Goal: Check status: Check status

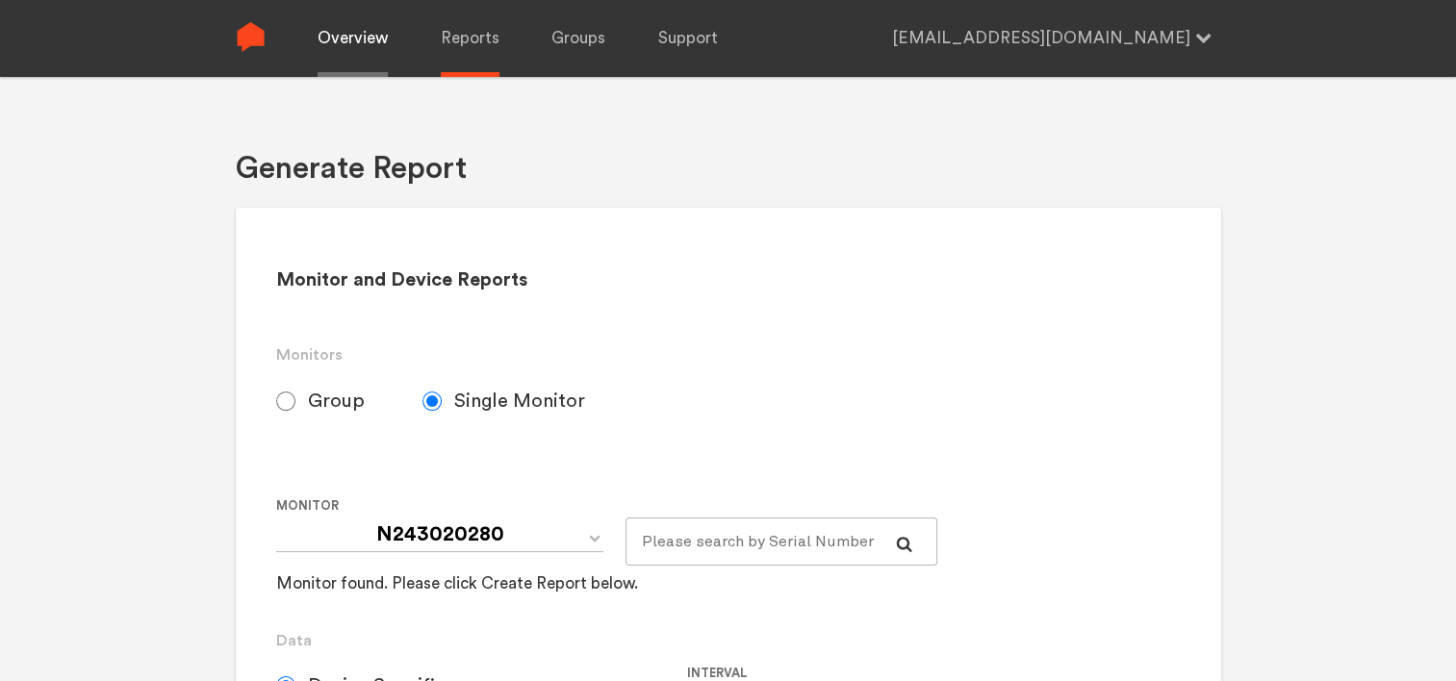
click at [357, 46] on link "Overview" at bounding box center [352, 38] width 70 height 77
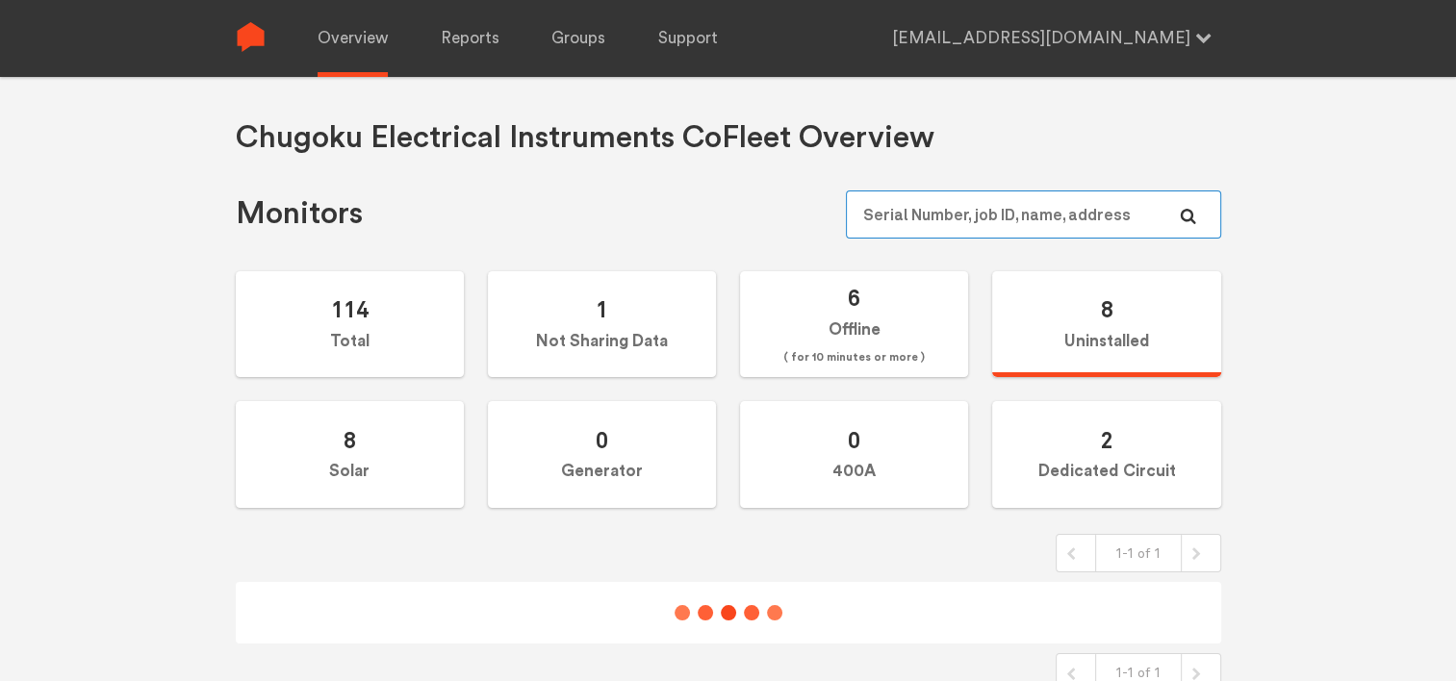
click at [934, 227] on input "text" at bounding box center [1033, 214] width 374 height 48
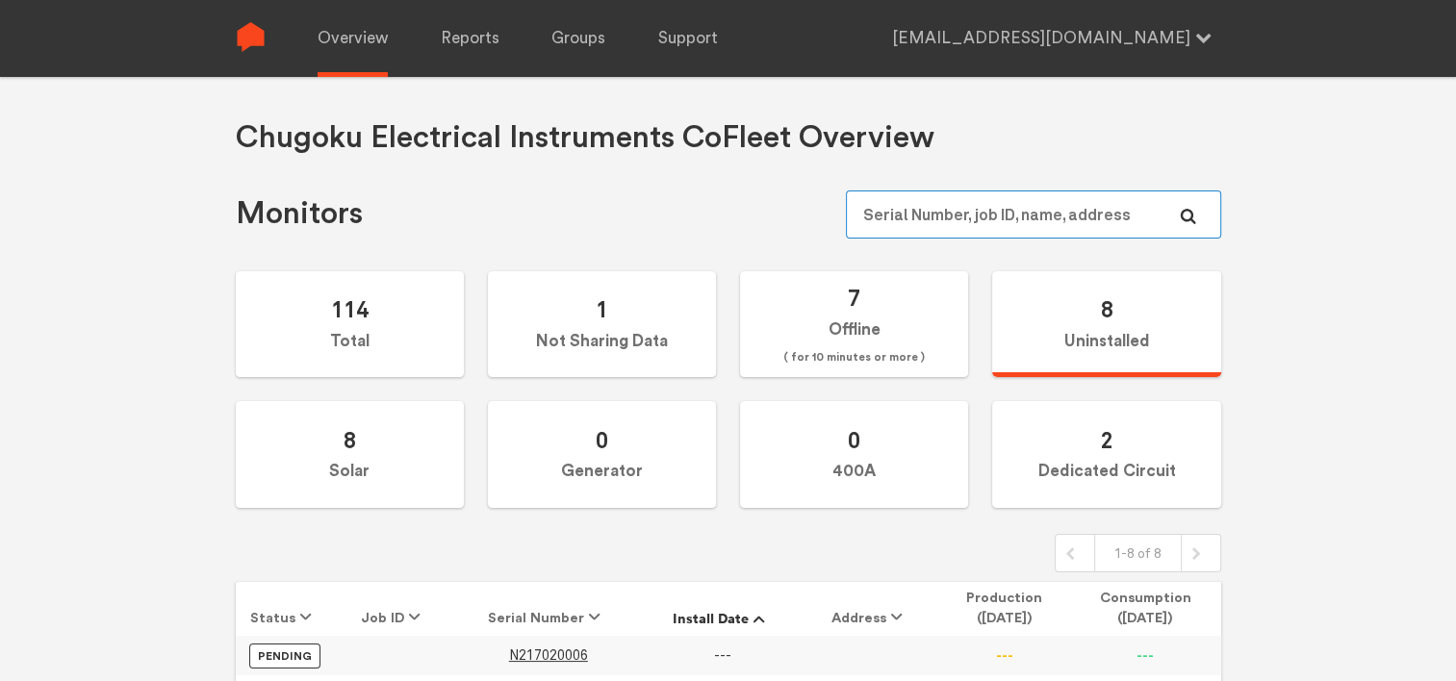
paste input "N249000110"
type input "N249000110"
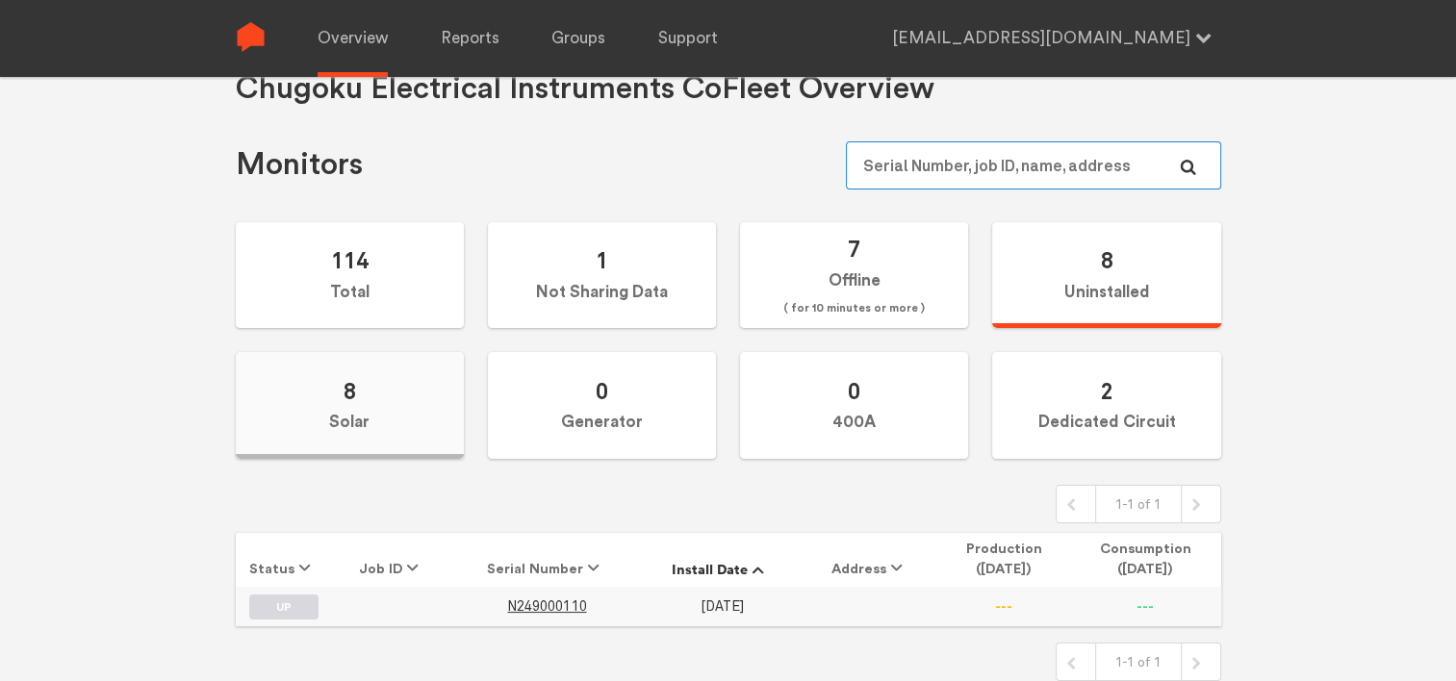
scroll to position [77, 0]
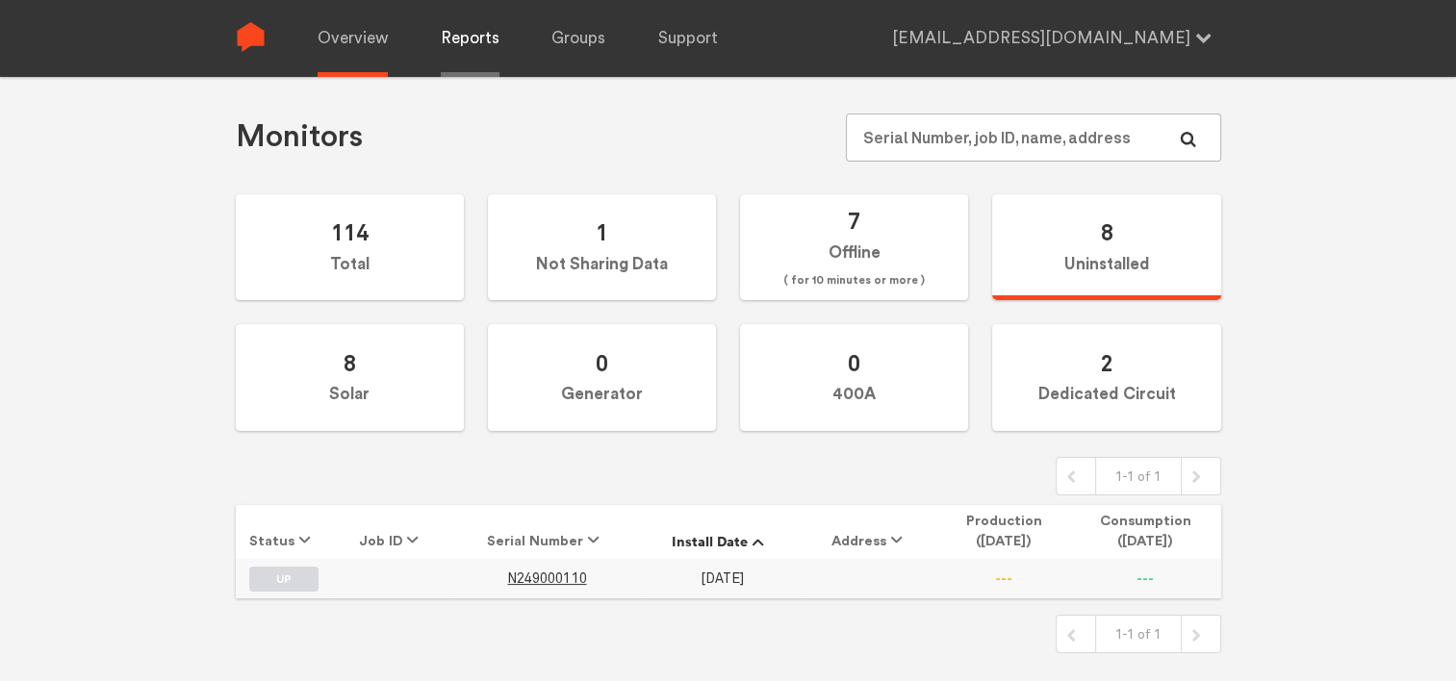
click at [473, 50] on link "Reports" at bounding box center [470, 38] width 59 height 77
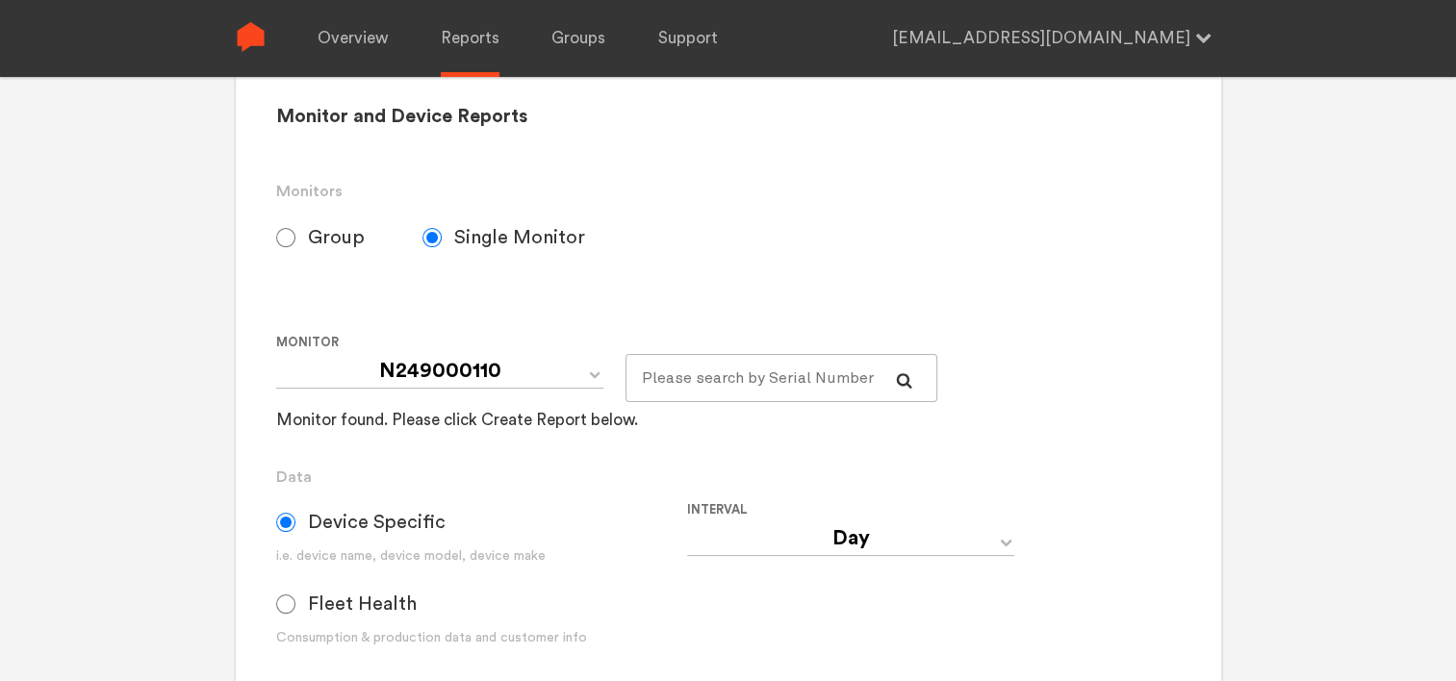
scroll to position [462, 0]
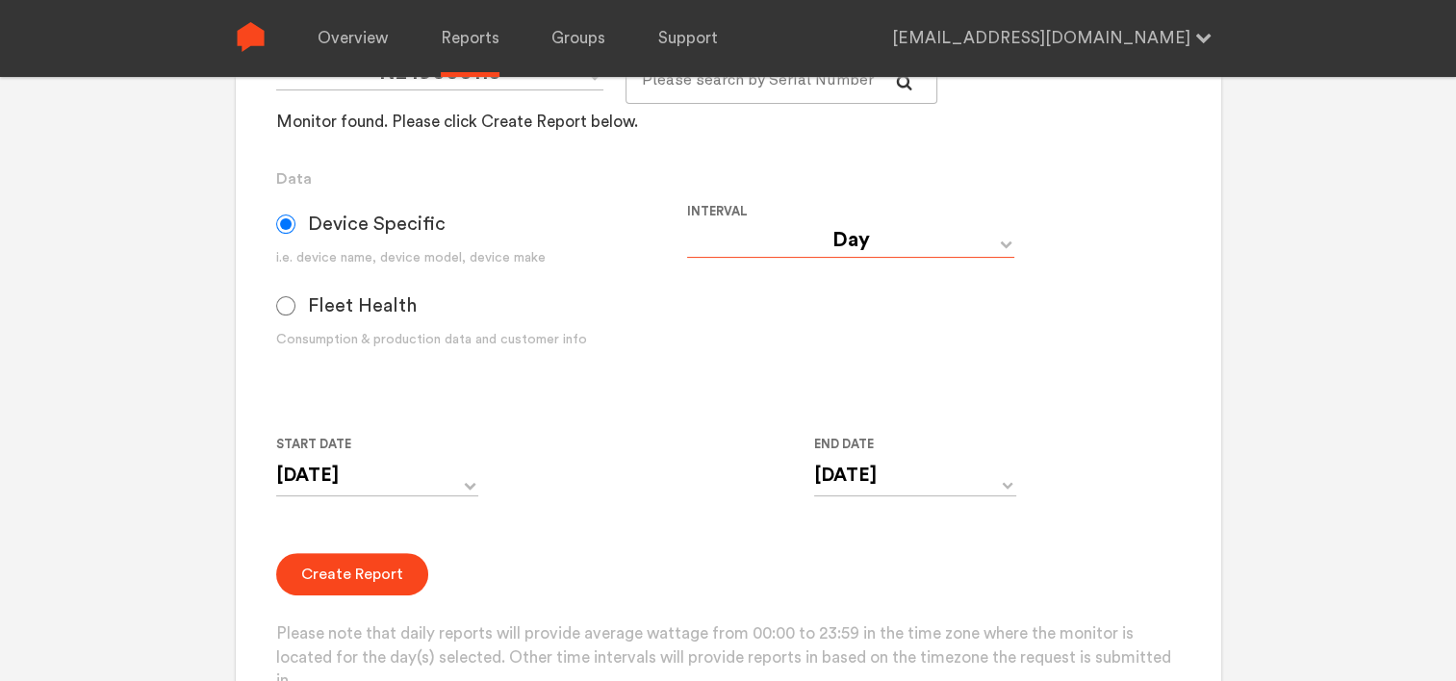
click at [774, 237] on select "Day Year Month Week Hour 30 Minute 15 Minute 5 Minute Minute" at bounding box center [850, 240] width 327 height 35
select select "Minute"
click at [687, 223] on select "Day Year Month Week Hour 30 Minute 15 Minute 5 Minute Minute" at bounding box center [850, 240] width 327 height 35
type input "[DATE] 12:00 AM"
type input "[DATE] 11:59 PM"
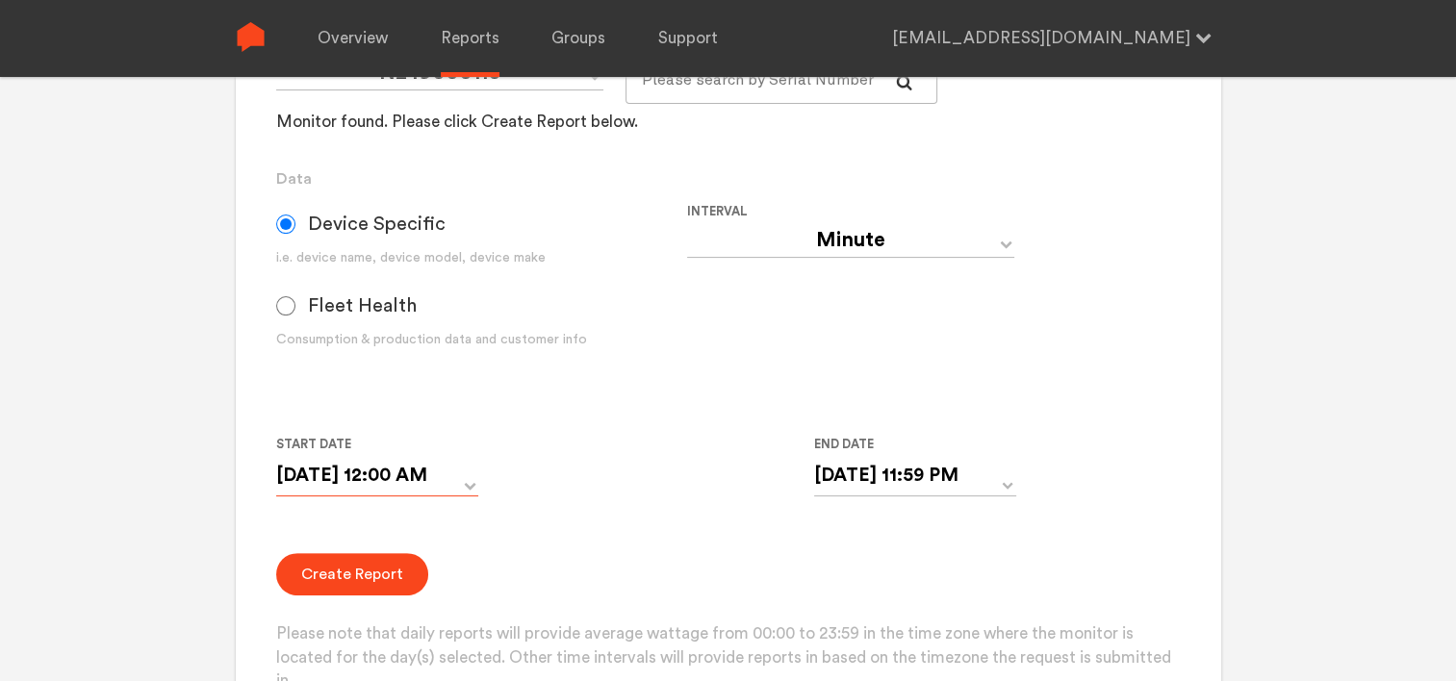
click at [442, 475] on input "[DATE] 12:00 AM" at bounding box center [377, 475] width 202 height 39
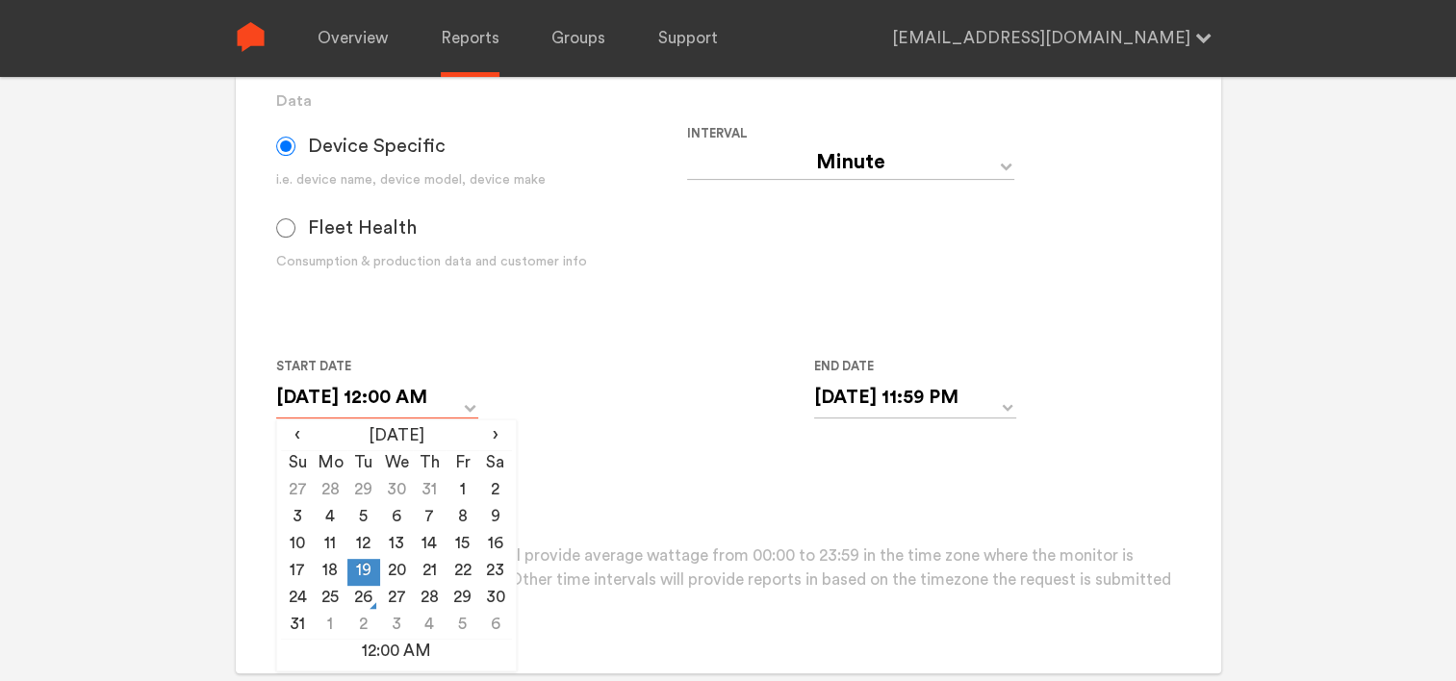
scroll to position [654, 0]
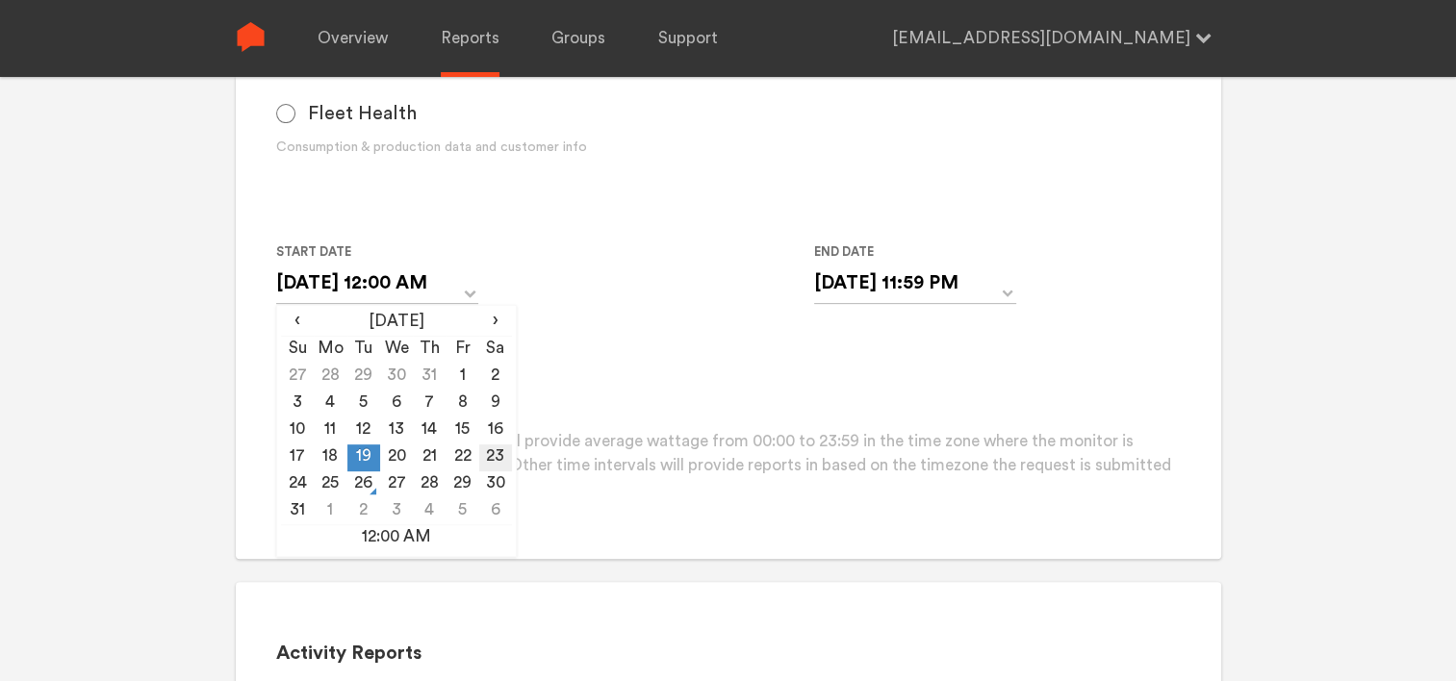
click at [496, 459] on td "23" at bounding box center [495, 457] width 33 height 27
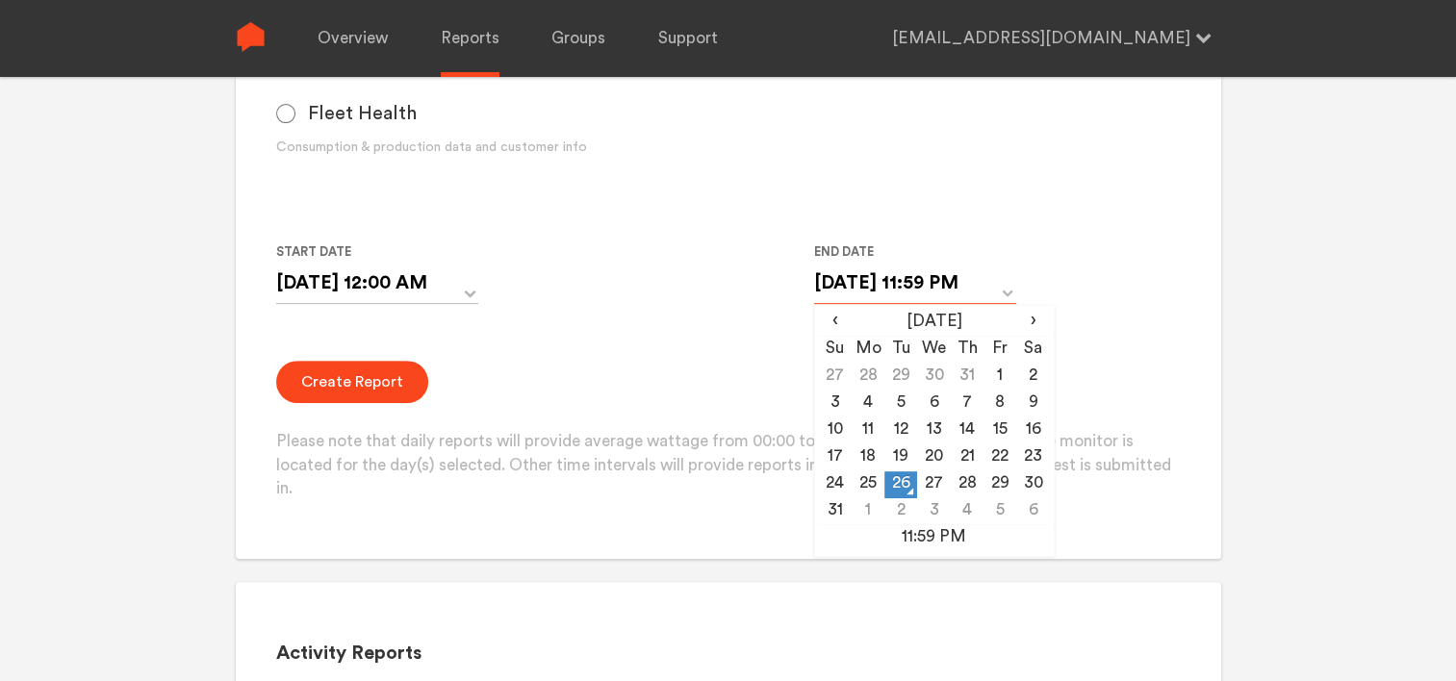
click at [981, 269] on input "[DATE] 11:59 PM" at bounding box center [915, 283] width 202 height 39
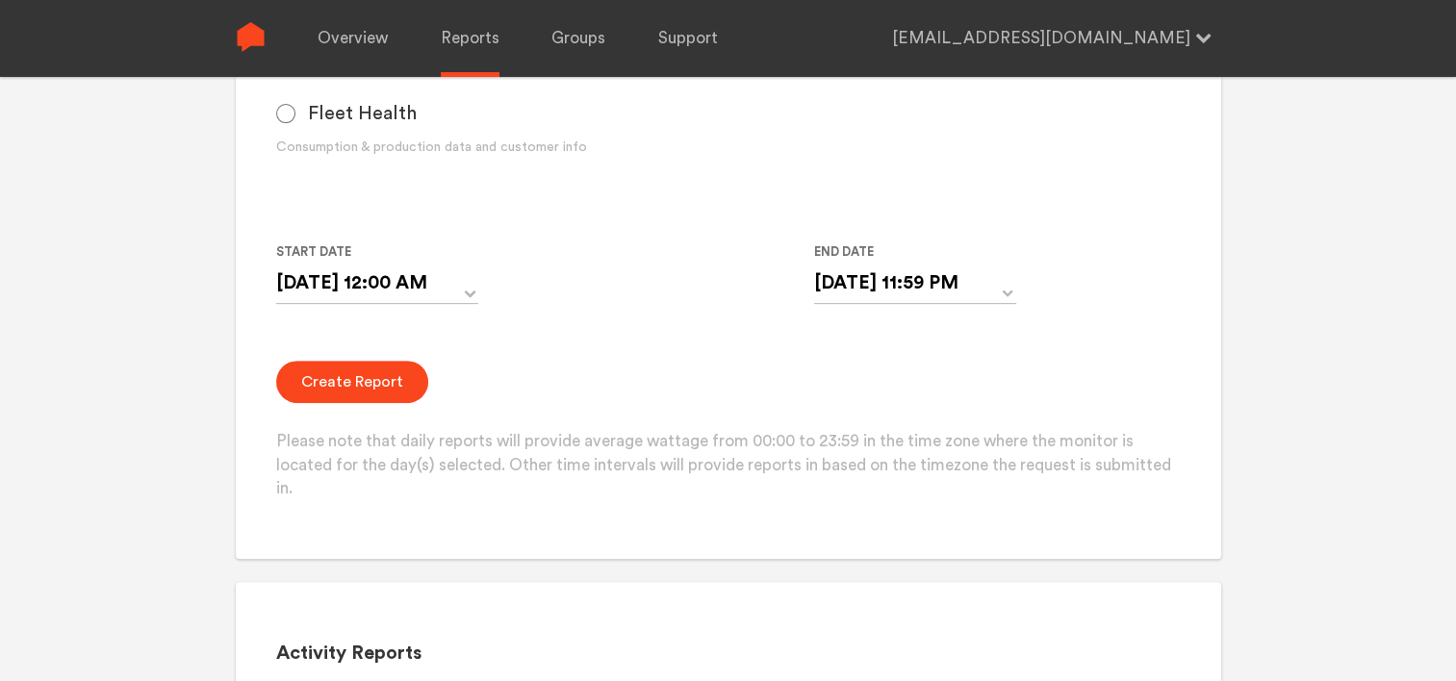
click at [1116, 299] on form "Group Single Monitor Monitor Group Chugoku Electrical Instruments Default Group…" at bounding box center [727, 112] width 903 height 778
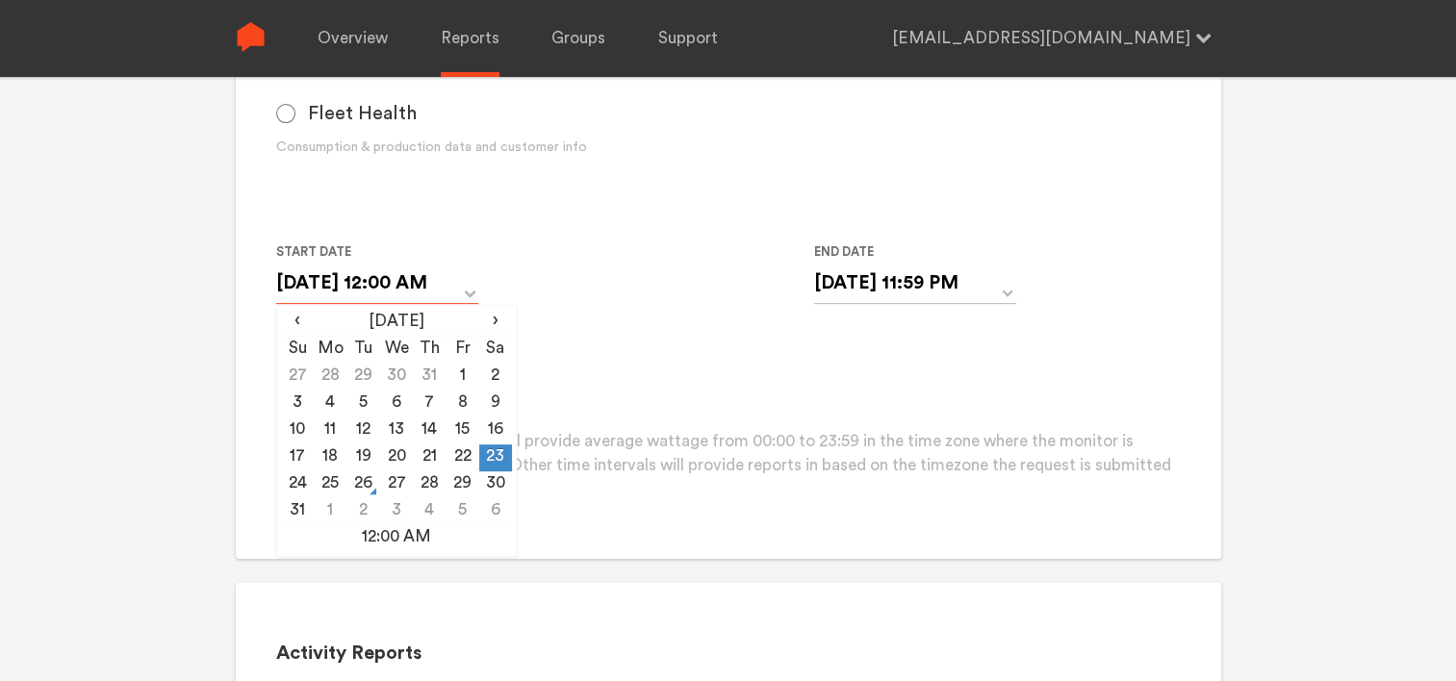
click at [459, 278] on input "[DATE] 12:00 AM" at bounding box center [377, 283] width 202 height 39
click at [293, 485] on td "24" at bounding box center [297, 484] width 33 height 27
type input "[DATE] 12:00 AM"
click at [465, 292] on input "[DATE] 12:00 AM" at bounding box center [377, 283] width 202 height 39
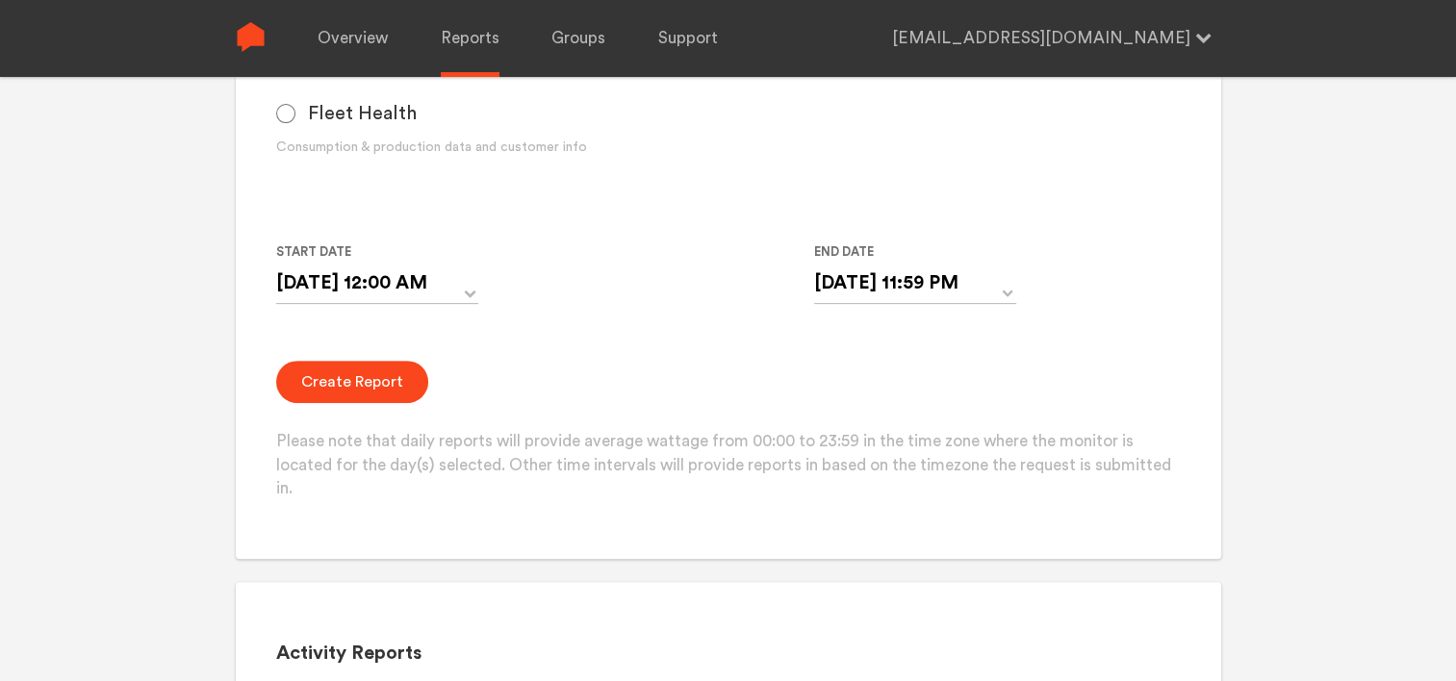
click at [553, 277] on div "Start Date [DATE] 12:00 AM ‹ [DATE] › Su Mo Tu We Th Fr Sa 27 28 29 30 31 1 2 3…" at bounding box center [687, 285] width 822 height 88
click at [373, 388] on button "Create Report" at bounding box center [352, 382] width 152 height 42
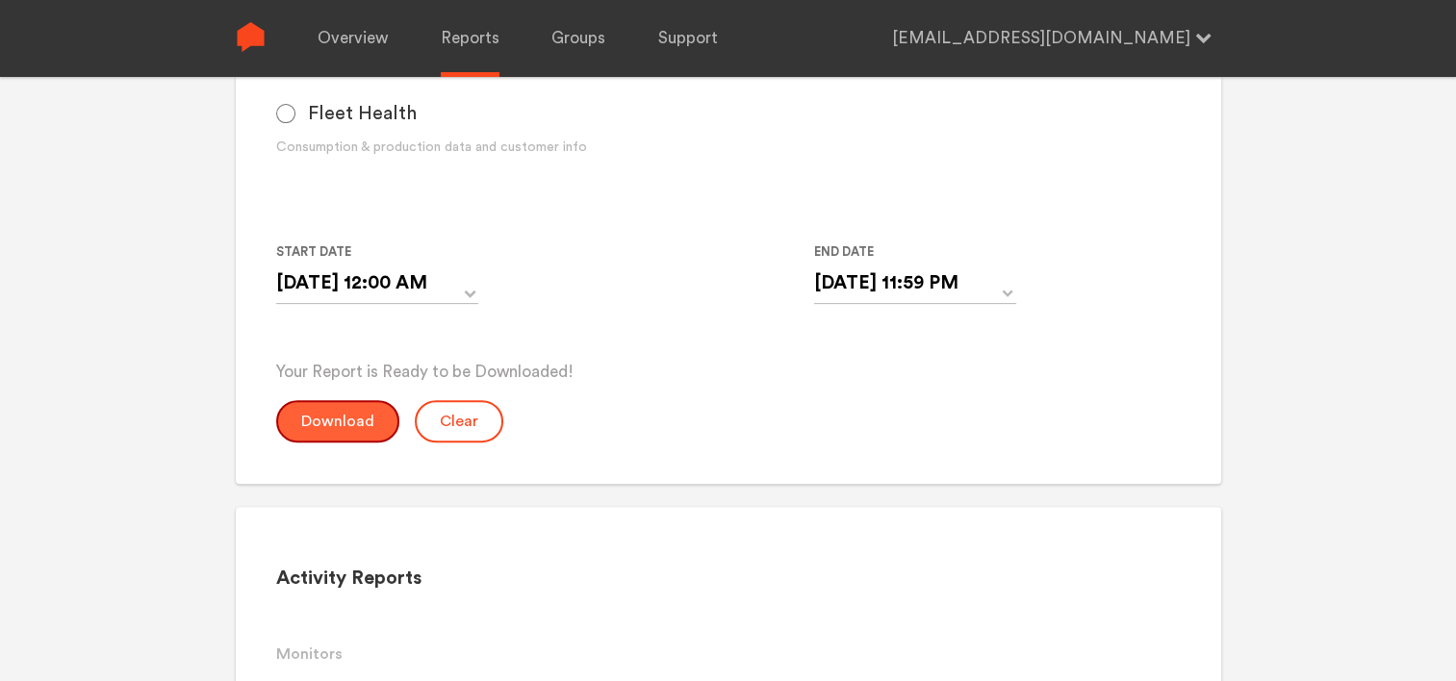
click at [338, 421] on button "Download" at bounding box center [337, 421] width 123 height 42
